Goal: Find specific page/section: Find specific page/section

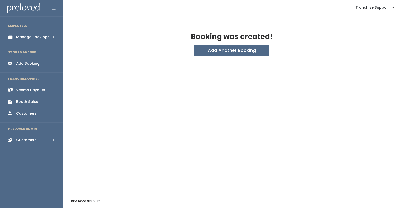
click at [19, 31] on li "EMPLOYEES" at bounding box center [31, 26] width 63 height 11
click at [23, 36] on div "Manage Bookings" at bounding box center [32, 37] width 33 height 5
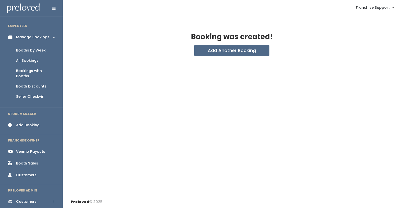
click at [36, 51] on div "Booths by Week" at bounding box center [31, 50] width 30 height 5
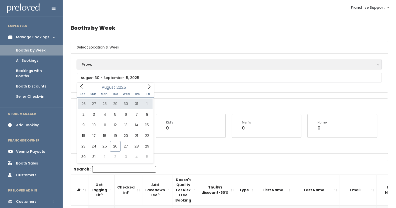
click at [109, 66] on div "Provo" at bounding box center [229, 65] width 295 height 6
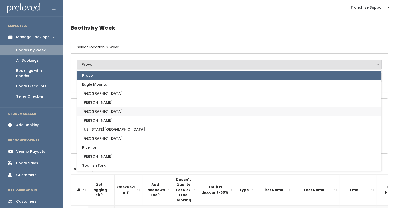
click at [109, 110] on link "[GEOGRAPHIC_DATA]" at bounding box center [229, 111] width 304 height 9
select select "5"
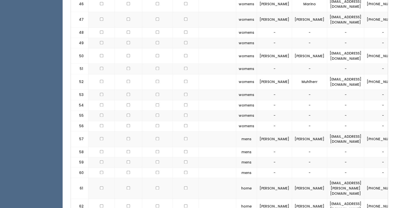
scroll to position [905, 0]
